Goal: Transaction & Acquisition: Purchase product/service

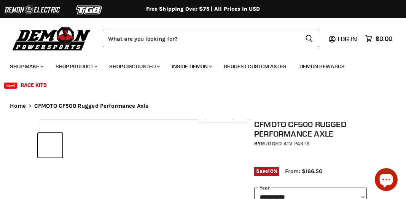
select select "******"
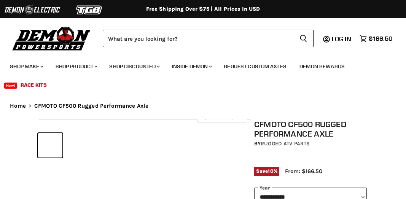
select select "******"
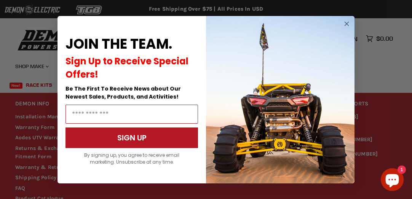
scroll to position [660, 0]
